Goal: Task Accomplishment & Management: Complete application form

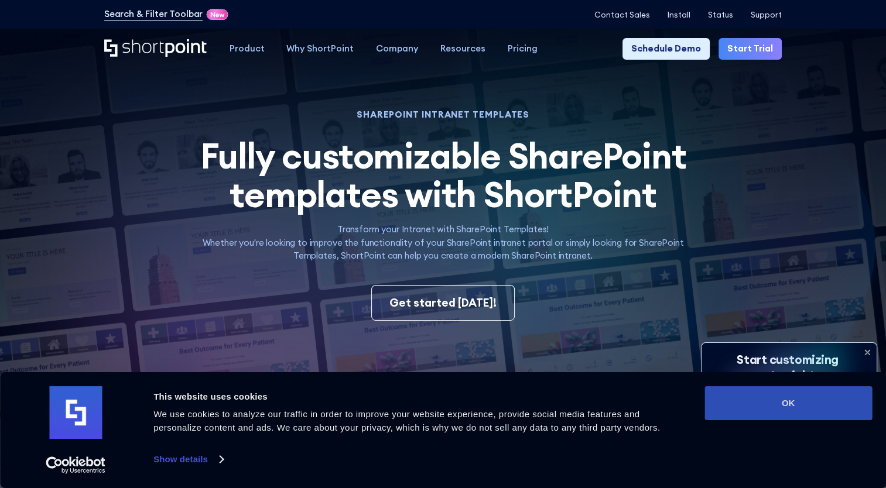
click at [834, 396] on button "OK" at bounding box center [787, 403] width 167 height 34
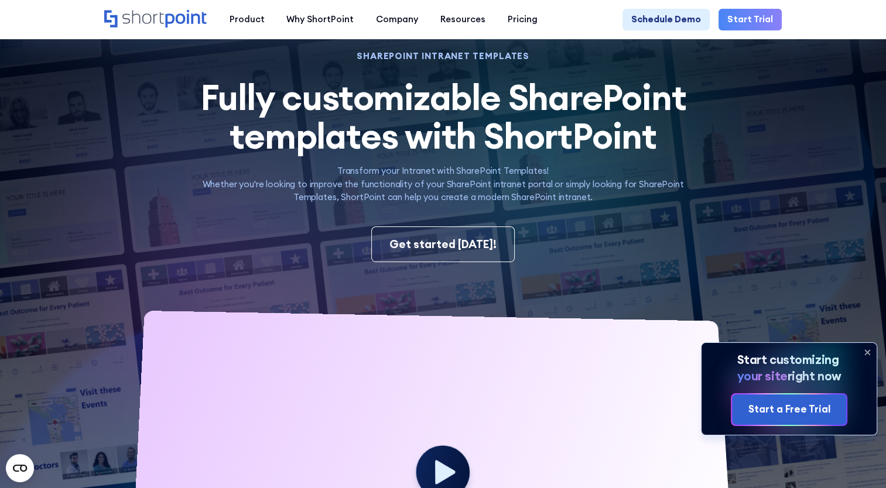
scroll to position [117, 0]
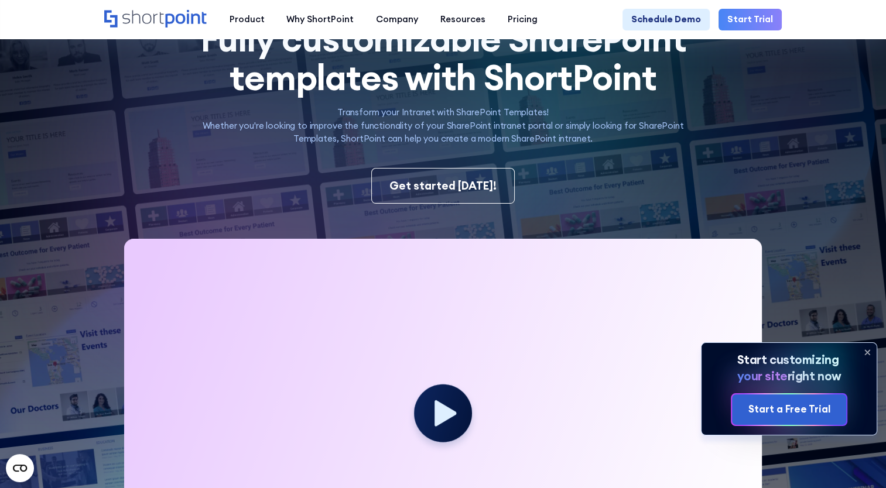
click at [870, 351] on icon at bounding box center [867, 352] width 19 height 19
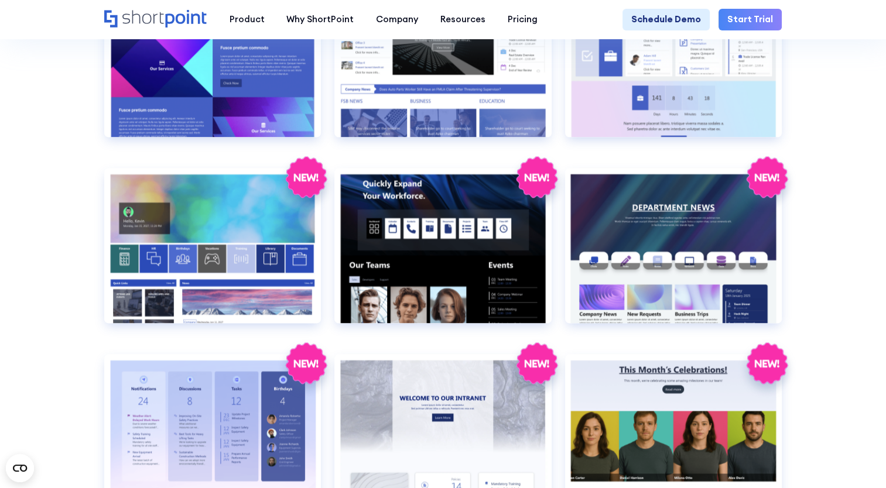
scroll to position [1698, 0]
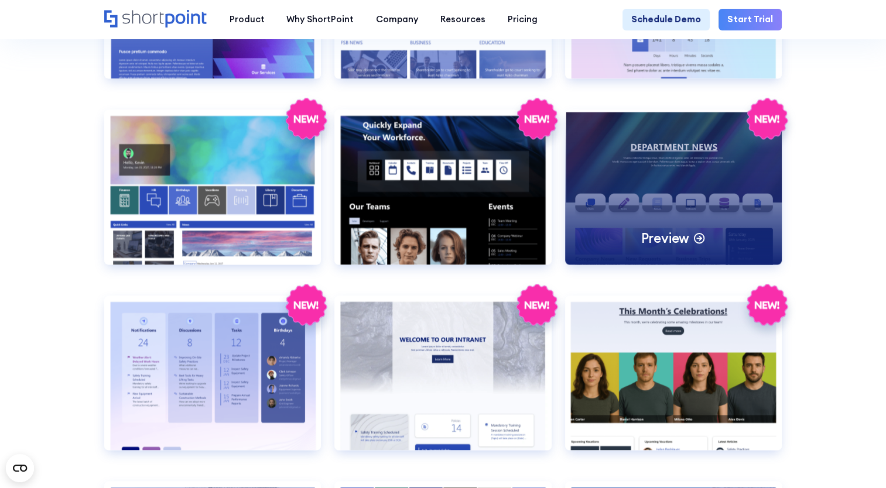
click at [697, 145] on div "Preview" at bounding box center [673, 187] width 217 height 155
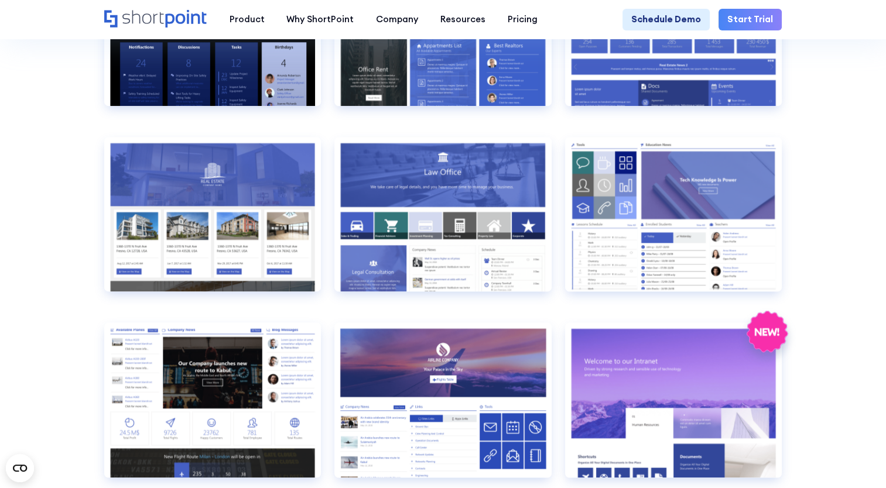
scroll to position [996, 0]
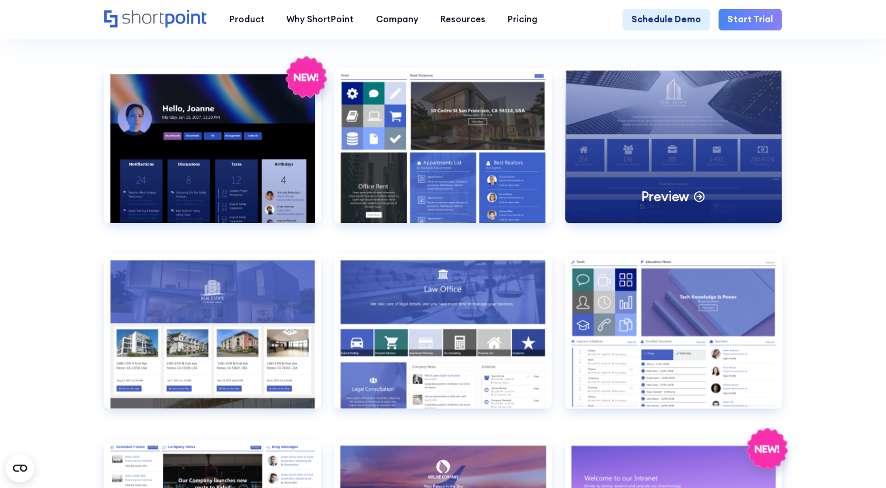
click at [691, 107] on div "Preview" at bounding box center [673, 145] width 217 height 155
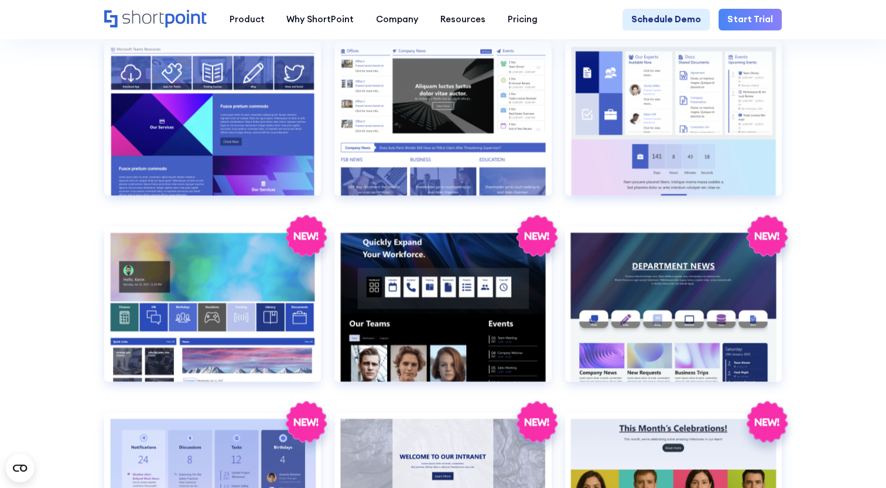
scroll to position [1640, 0]
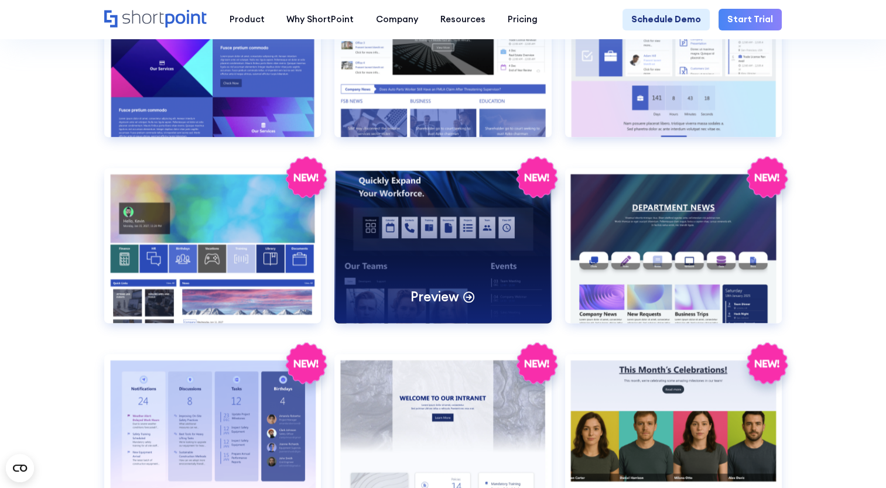
click at [440, 279] on div "Preview" at bounding box center [442, 245] width 217 height 155
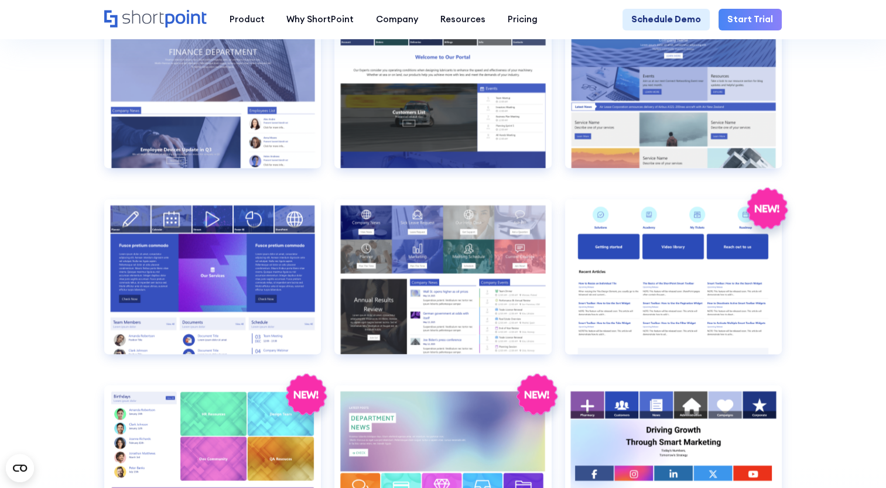
scroll to position [2225, 0]
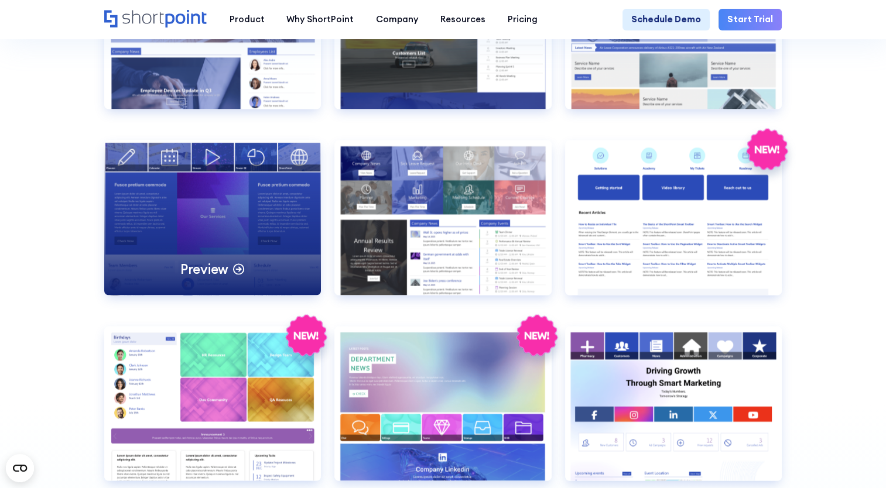
click at [241, 201] on div "Preview" at bounding box center [212, 218] width 217 height 155
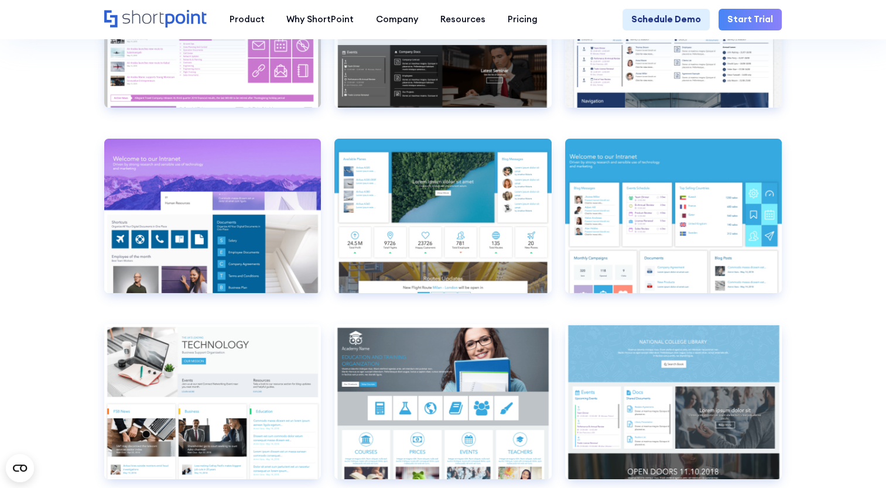
scroll to position [3748, 0]
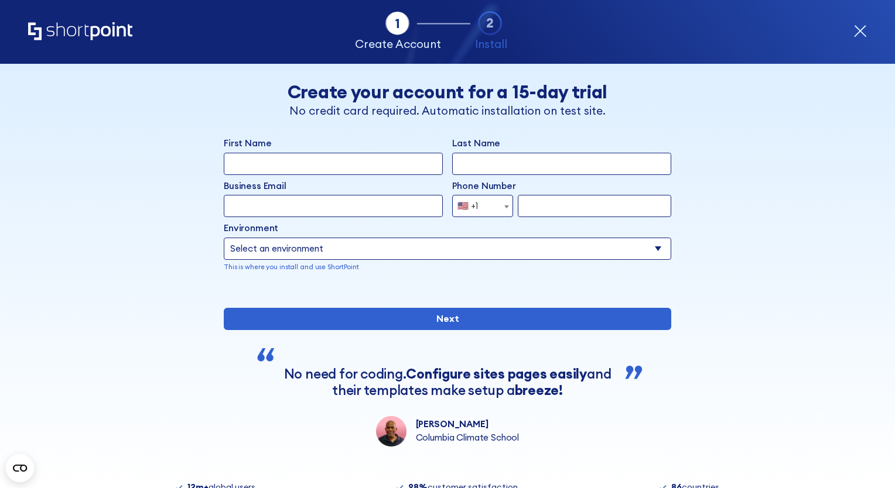
click at [355, 160] on input "First Name" at bounding box center [333, 164] width 219 height 22
type input "karly"
type input "c"
click at [343, 208] on input "Business Email" at bounding box center [333, 206] width 219 height 22
type input "[EMAIL_ADDRESS][PERSON_NAME][DOMAIN_NAME]"
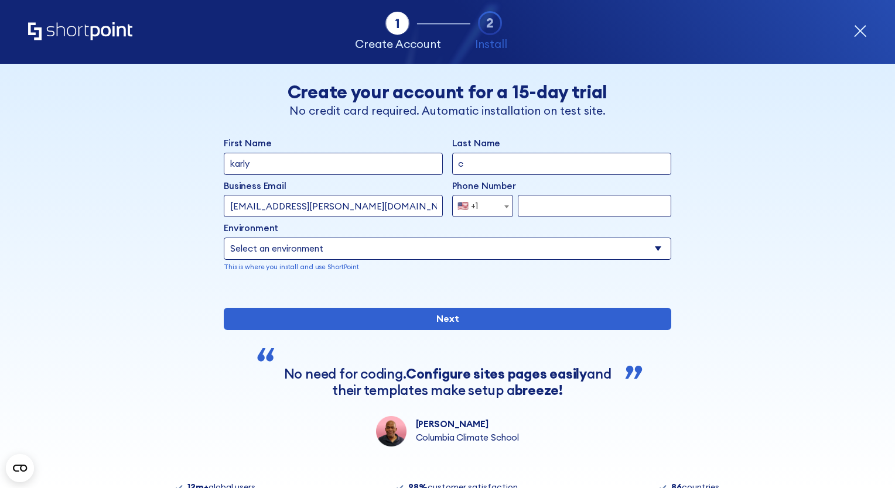
click at [343, 250] on select "Select an environment Microsoft 365 SharePoint Online SharePoint 2019 (On-Premi…" at bounding box center [447, 249] width 447 height 22
select select "SharePoint Online"
click at [224, 238] on select "Select an environment Microsoft 365 SharePoint Online SharePoint 2019 (On-Premi…" at bounding box center [447, 249] width 447 height 22
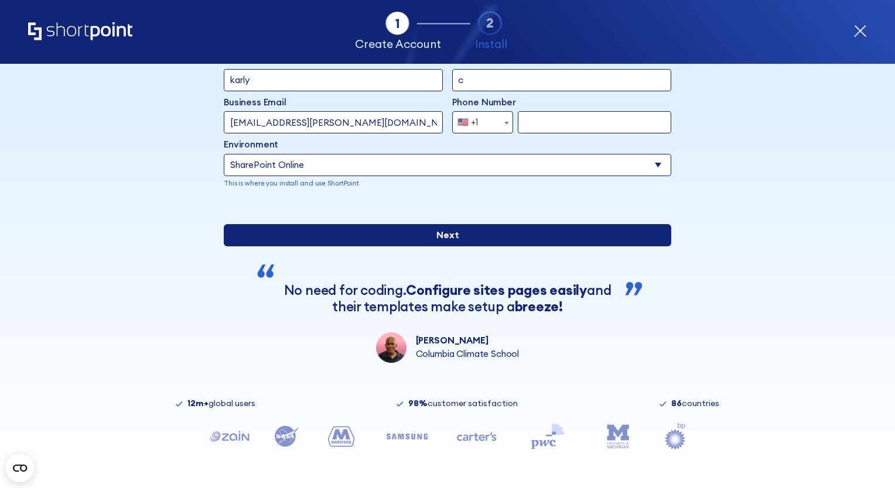
click at [532, 247] on input "Next" at bounding box center [447, 235] width 447 height 22
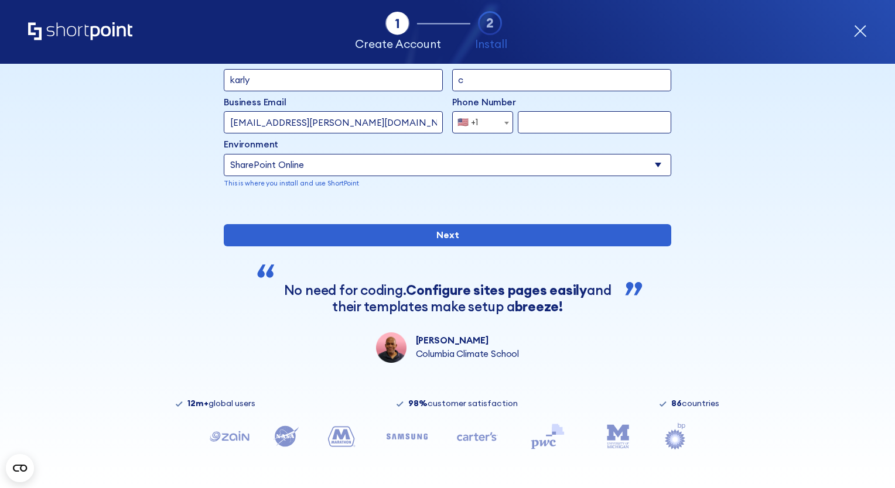
scroll to position [59, 0]
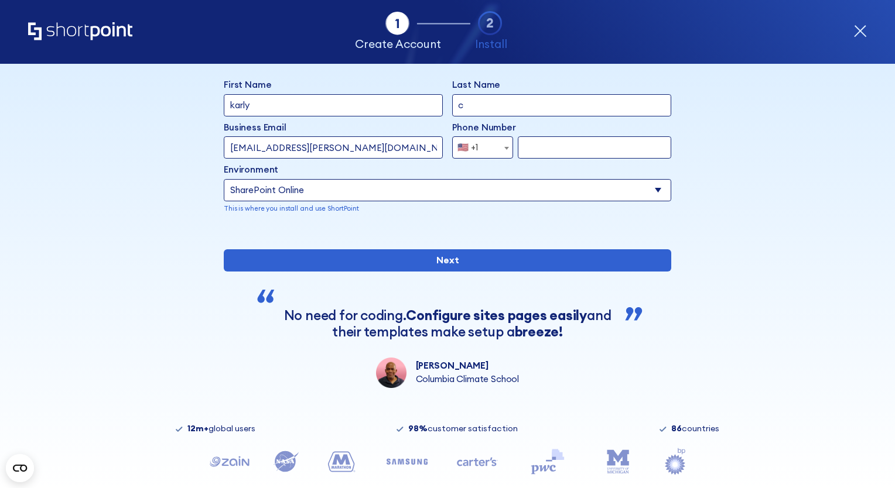
click at [547, 150] on input "form" at bounding box center [594, 147] width 153 height 22
click at [541, 151] on input "form" at bounding box center [594, 147] width 153 height 22
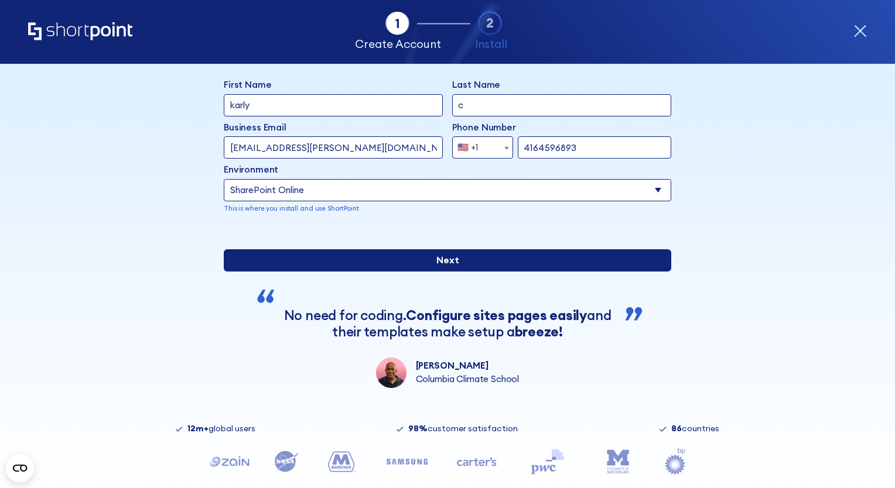
type input "4164596893"
click at [494, 272] on input "Next" at bounding box center [447, 260] width 447 height 22
type input "[PERSON_NAME]"
click at [491, 272] on input "Next" at bounding box center [447, 260] width 447 height 22
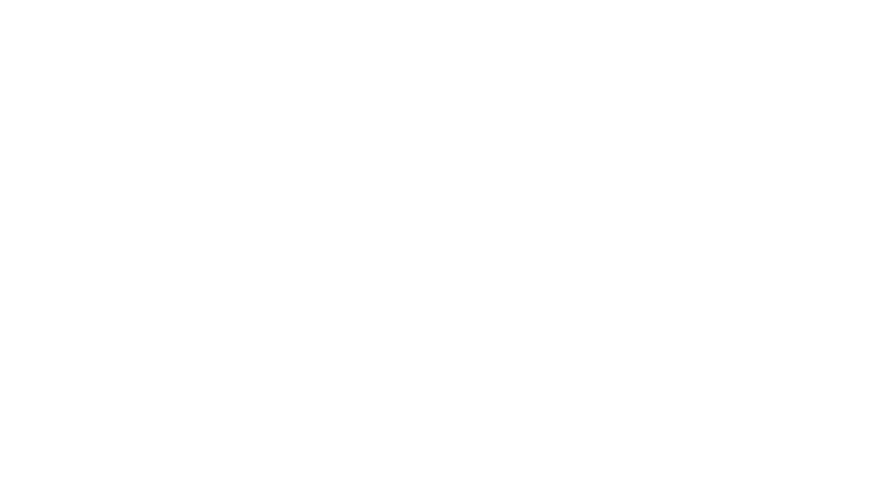
select select "SharePoint Online"
